Goal: Information Seeking & Learning: Find specific page/section

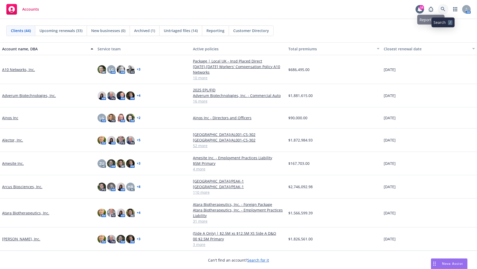
click at [441, 8] on icon at bounding box center [443, 9] width 5 height 5
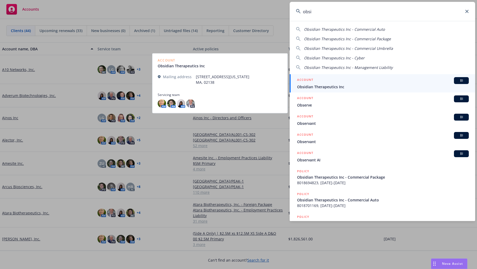
type input "obsi"
click at [327, 88] on span "Obsidian Therapeutics Inc" at bounding box center [383, 87] width 172 height 6
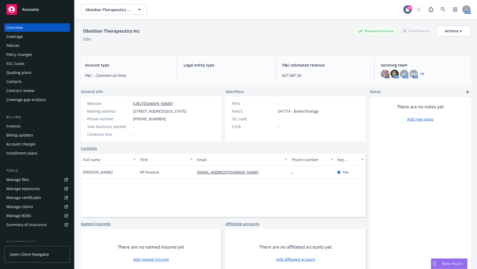
click at [17, 46] on div "Policies" at bounding box center [12, 45] width 13 height 8
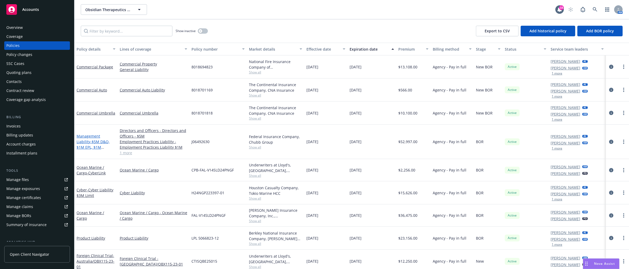
click at [95, 145] on span "- $5M D&O, $1M EPL, $1M Fiduciary" at bounding box center [93, 147] width 33 height 16
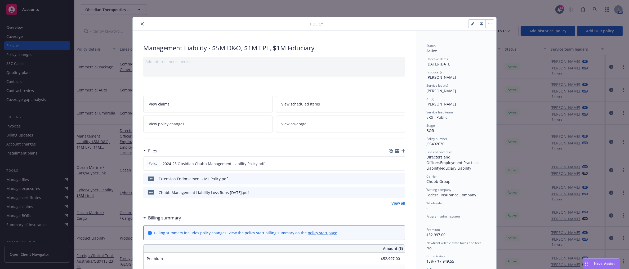
click at [140, 21] on button "close" at bounding box center [142, 24] width 6 height 6
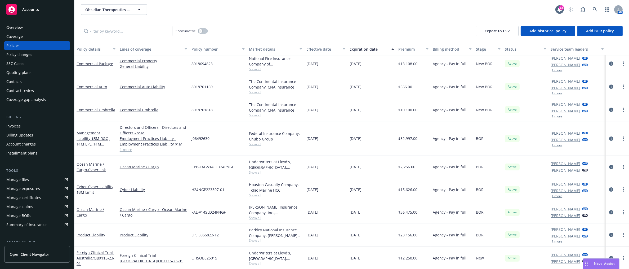
scroll to position [3, 0]
